Goal: Find specific page/section: Find specific page/section

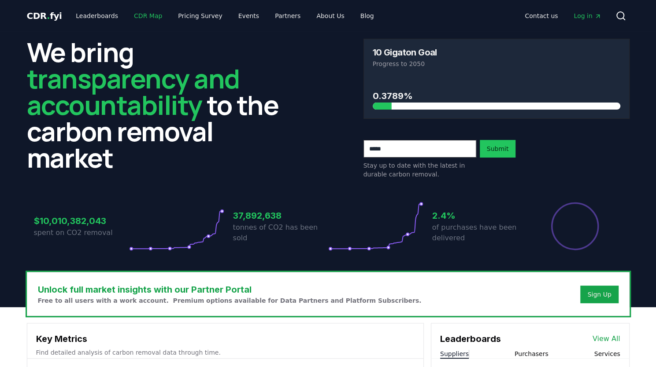
click at [142, 17] on link "CDR Map" at bounding box center [148, 16] width 42 height 16
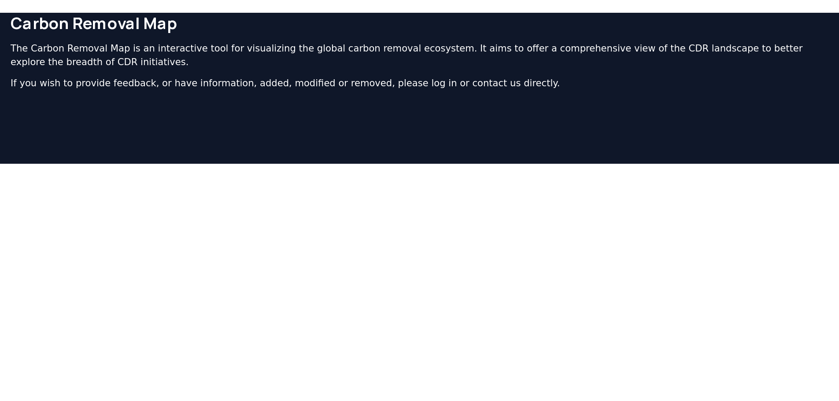
scroll to position [39, 0]
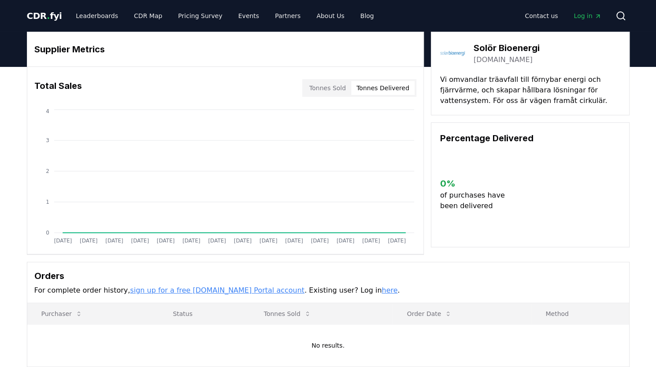
click at [399, 89] on button "Tonnes Delivered" at bounding box center [382, 88] width 63 height 14
